Goal: Information Seeking & Learning: Learn about a topic

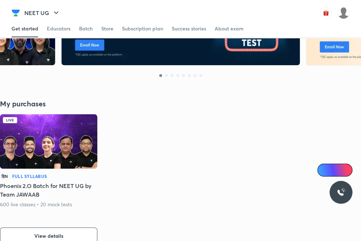
click at [62, 128] on img at bounding box center [48, 141] width 97 height 54
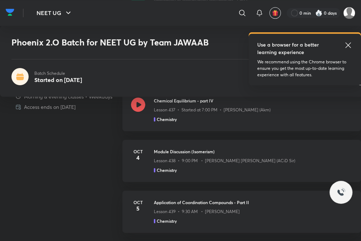
scroll to position [644, 0]
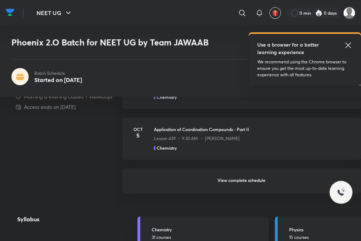
click at [231, 177] on h6 "View complete schedule" at bounding box center [241, 180] width 238 height 25
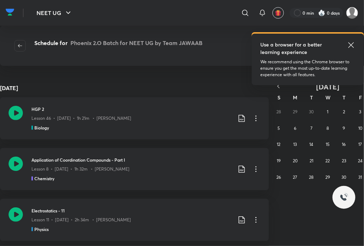
click at [352, 46] on icon at bounding box center [351, 45] width 9 height 9
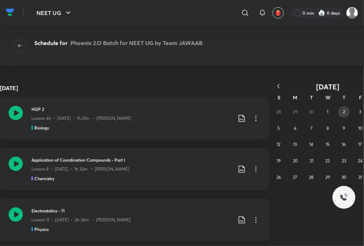
click at [339, 109] on button "2" at bounding box center [343, 111] width 11 height 11
click at [282, 131] on button "5" at bounding box center [278, 128] width 11 height 11
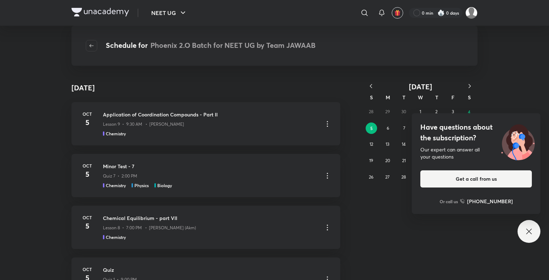
click at [360, 92] on div "S" at bounding box center [371, 97] width 16 height 13
click at [360, 89] on icon "button" at bounding box center [371, 86] width 7 height 7
click at [360, 231] on icon at bounding box center [529, 231] width 9 height 9
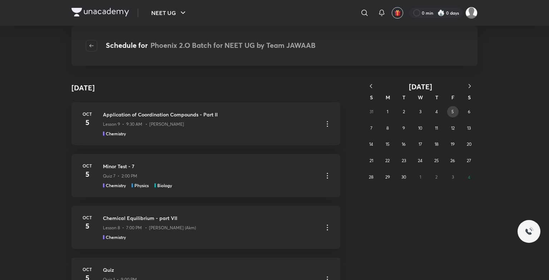
click at [360, 117] on div "31 1 2 3 4 5 6 7 8 9 10 11 12 13 14 15 16 17 18 19 20 21 22 23 24 25 26 27 28 2…" at bounding box center [420, 145] width 114 height 82
click at [360, 112] on button "5" at bounding box center [452, 111] width 11 height 11
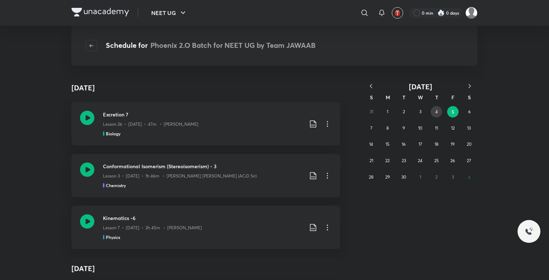
click at [360, 107] on button "4" at bounding box center [436, 111] width 11 height 11
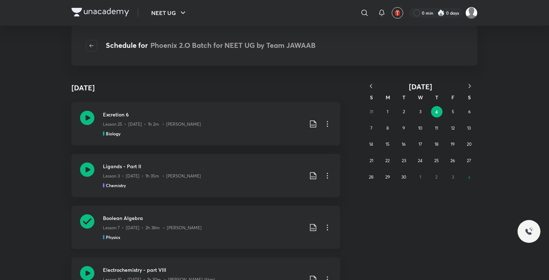
click at [92, 220] on div "Boolean Algebra Lesson 7 • Sep 4 • 2h 38m • Prateek Jain Physics" at bounding box center [206, 227] width 269 height 43
